Goal: Communication & Community: Answer question/provide support

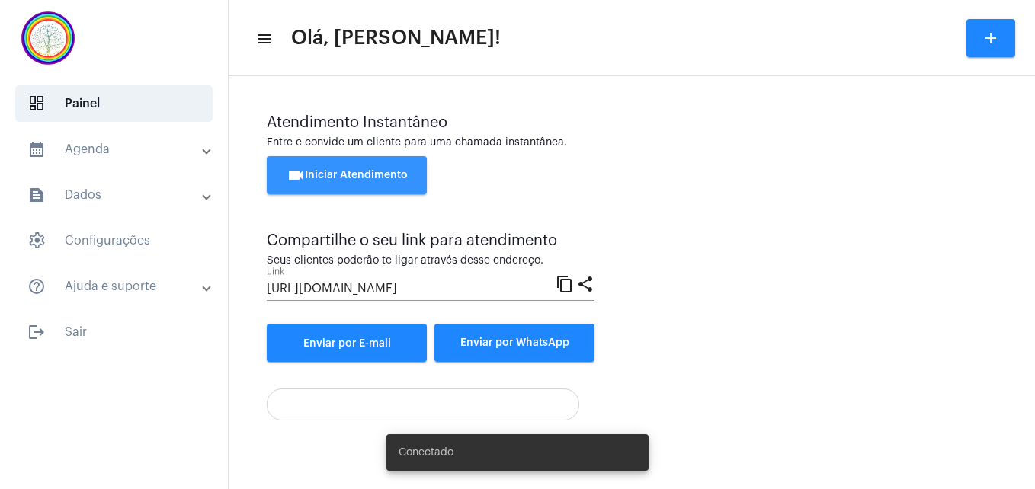
click at [357, 176] on span "videocam Iniciar Atendimento" at bounding box center [346, 175] width 121 height 11
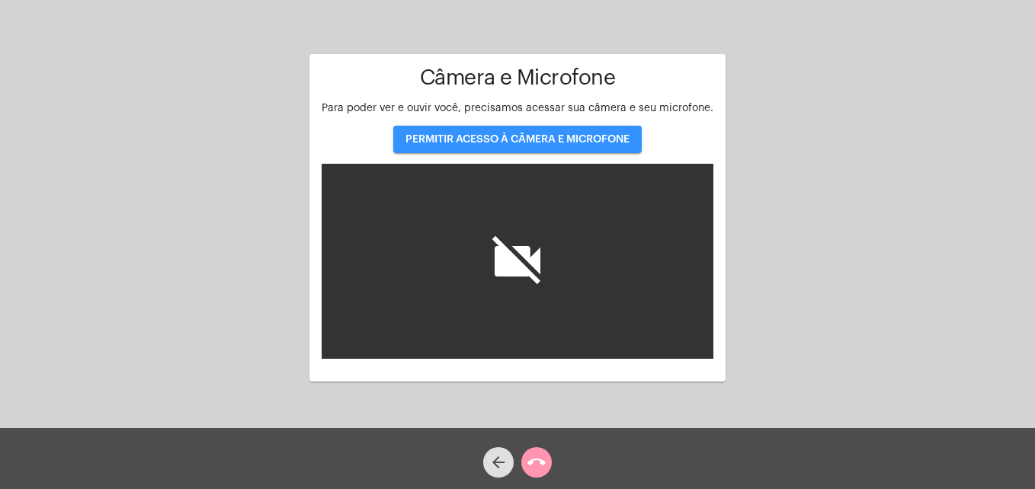
click at [467, 137] on span "PERMITIR ACESSO À CÂMERA E MICROFONE" at bounding box center [517, 139] width 224 height 11
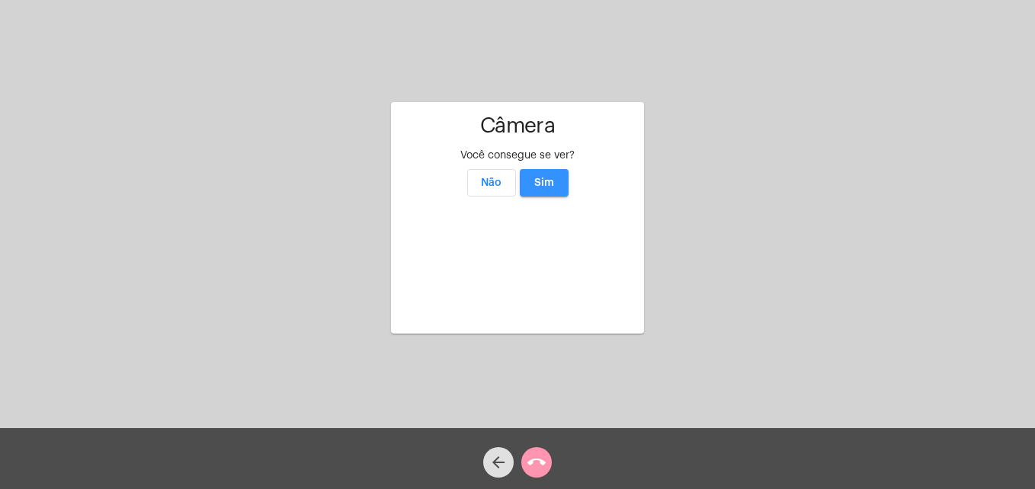
click at [542, 178] on span "Sim" at bounding box center [544, 183] width 20 height 11
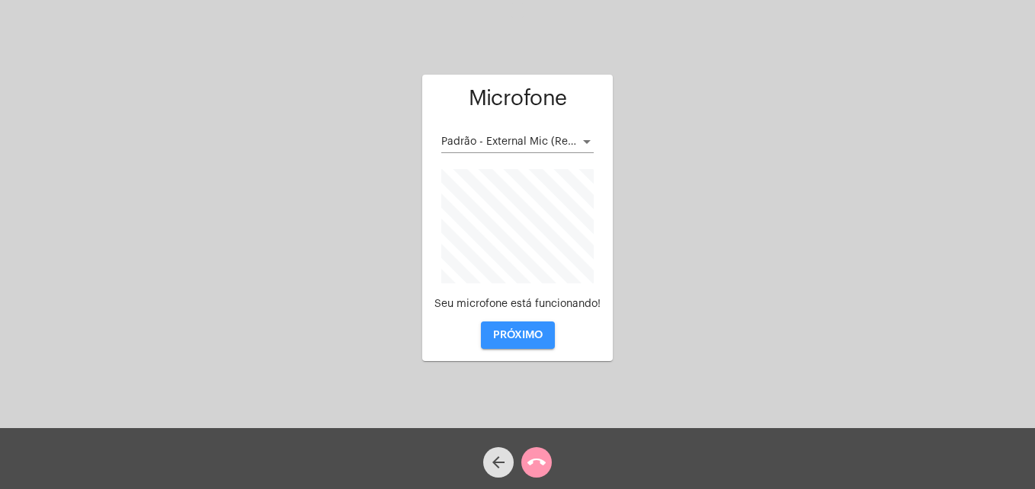
click at [515, 331] on span "PRÓXIMO" at bounding box center [518, 335] width 50 height 11
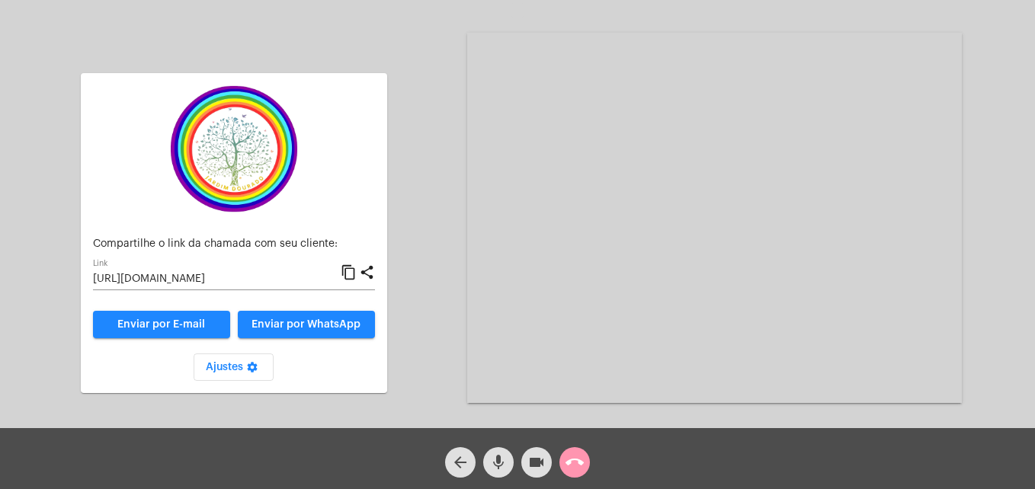
click at [348, 274] on mat-icon "content_copy" at bounding box center [349, 273] width 16 height 18
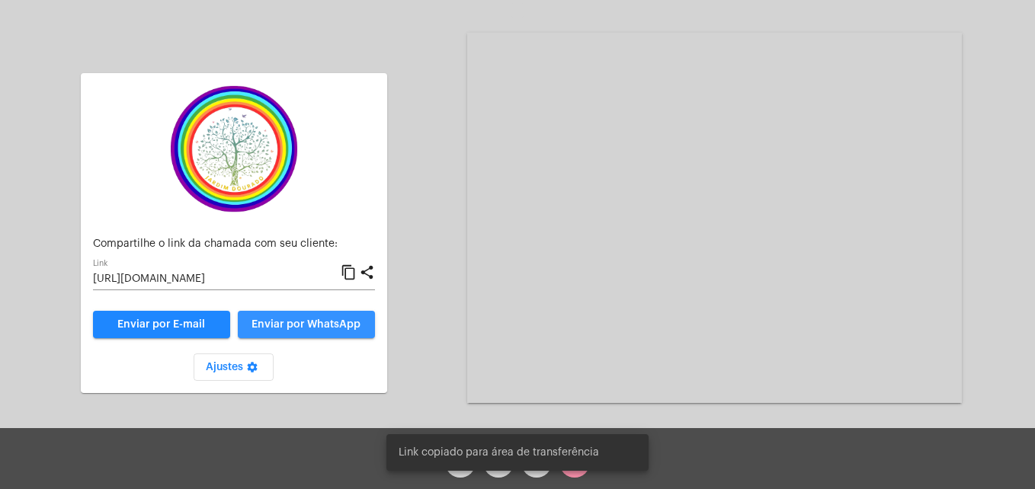
click at [320, 325] on span "Enviar por WhatsApp" at bounding box center [305, 324] width 109 height 11
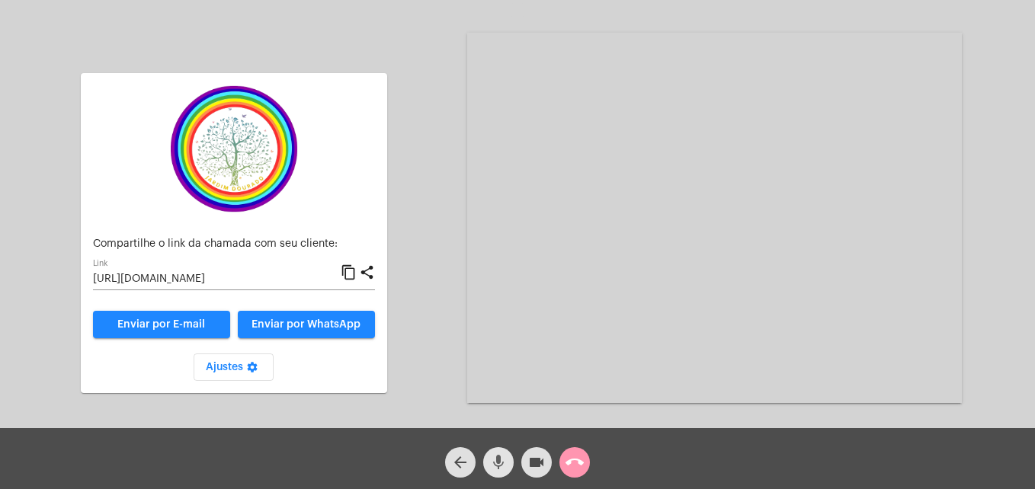
click at [494, 468] on mat-icon "mic" at bounding box center [498, 462] width 18 height 18
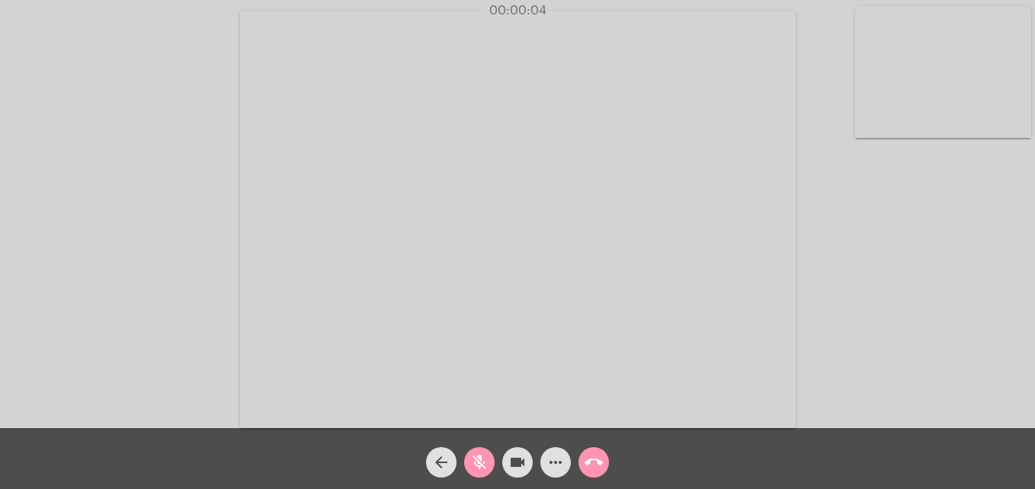
click at [472, 456] on mat-icon "mic_off" at bounding box center [479, 462] width 18 height 18
click at [861, 120] on video at bounding box center [943, 72] width 176 height 132
click at [407, 427] on div "Acessando Câmera e Microfone..." at bounding box center [655, 218] width 555 height 424
click at [411, 390] on video at bounding box center [655, 218] width 555 height 417
